Goal: Task Accomplishment & Management: Manage account settings

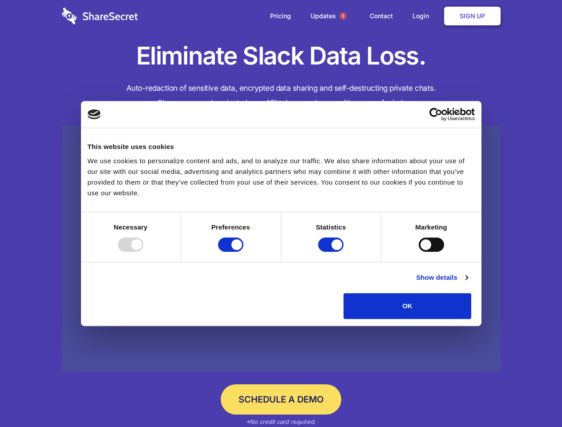
click at [143, 252] on div at bounding box center [130, 245] width 25 height 14
click at [243, 252] on input "Preferences" at bounding box center [230, 245] width 25 height 14
checkbox input "false"
click at [332, 252] on input "Statistics" at bounding box center [330, 245] width 25 height 14
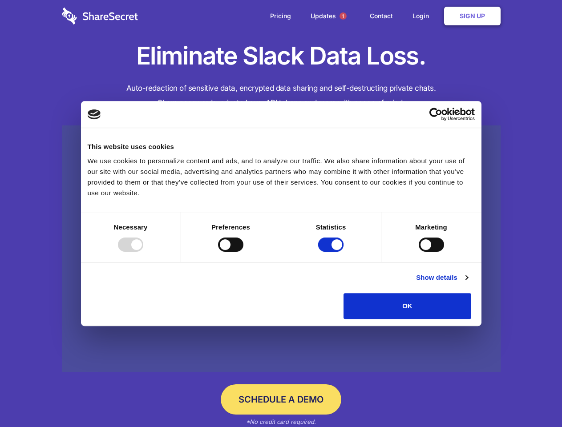
checkbox input "false"
click at [419, 252] on input "Marketing" at bounding box center [431, 245] width 25 height 14
checkbox input "true"
click at [468, 283] on link "Show details" at bounding box center [442, 277] width 52 height 11
